Goal: Task Accomplishment & Management: Manage account settings

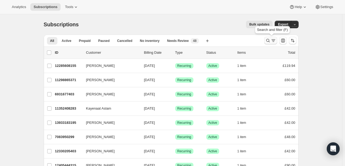
click at [270, 40] on icon "Search and filter results" at bounding box center [267, 40] width 3 height 3
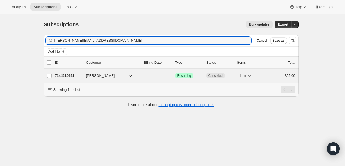
type input "[PERSON_NAME][EMAIL_ADDRESS][DOMAIN_NAME]"
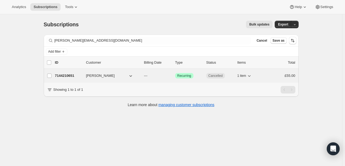
click at [100, 75] on span "[PERSON_NAME]" at bounding box center [100, 75] width 29 height 5
click at [104, 79] on div "7144210651 [PERSON_NAME] --- Success Recurring Cancelled 1 item £55.00" at bounding box center [175, 76] width 240 height 8
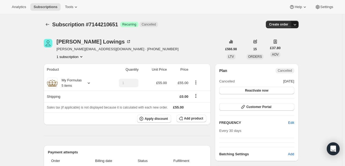
click at [295, 25] on icon "button" at bounding box center [294, 24] width 5 height 5
click at [317, 8] on icon at bounding box center [317, 6] width 5 height 5
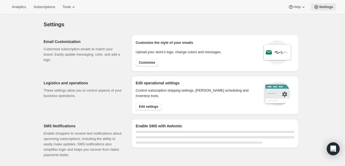
click at [317, 6] on icon at bounding box center [316, 6] width 5 height 5
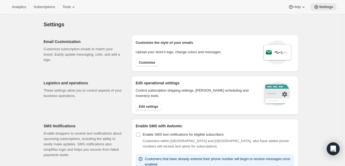
click at [317, 6] on icon at bounding box center [316, 6] width 5 height 5
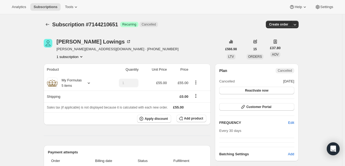
click at [90, 42] on div "[PERSON_NAME]" at bounding box center [94, 41] width 75 height 5
click at [89, 84] on icon at bounding box center [88, 82] width 5 height 5
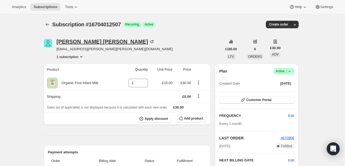
click at [94, 41] on div "Hannah Thompson" at bounding box center [106, 41] width 98 height 5
